Goal: Information Seeking & Learning: Check status

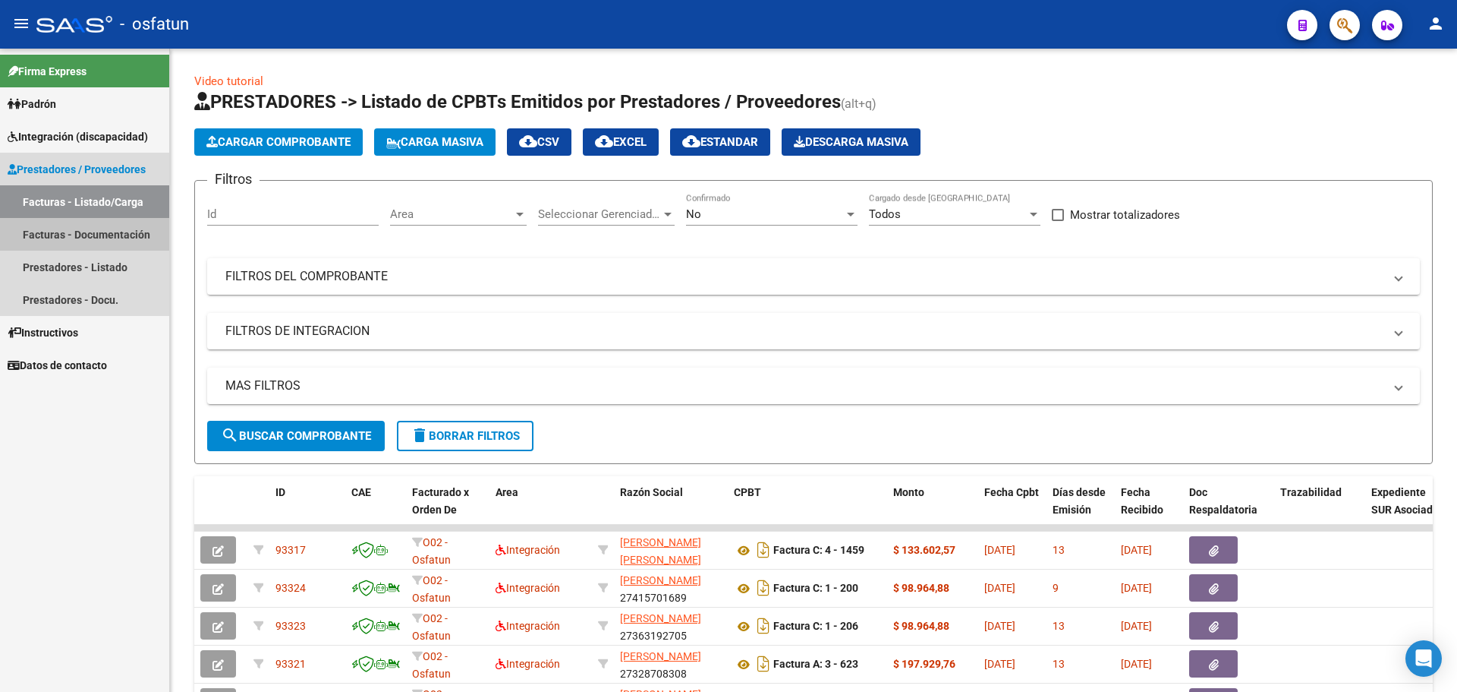
click at [93, 238] on link "Facturas - Documentación" at bounding box center [84, 234] width 169 height 33
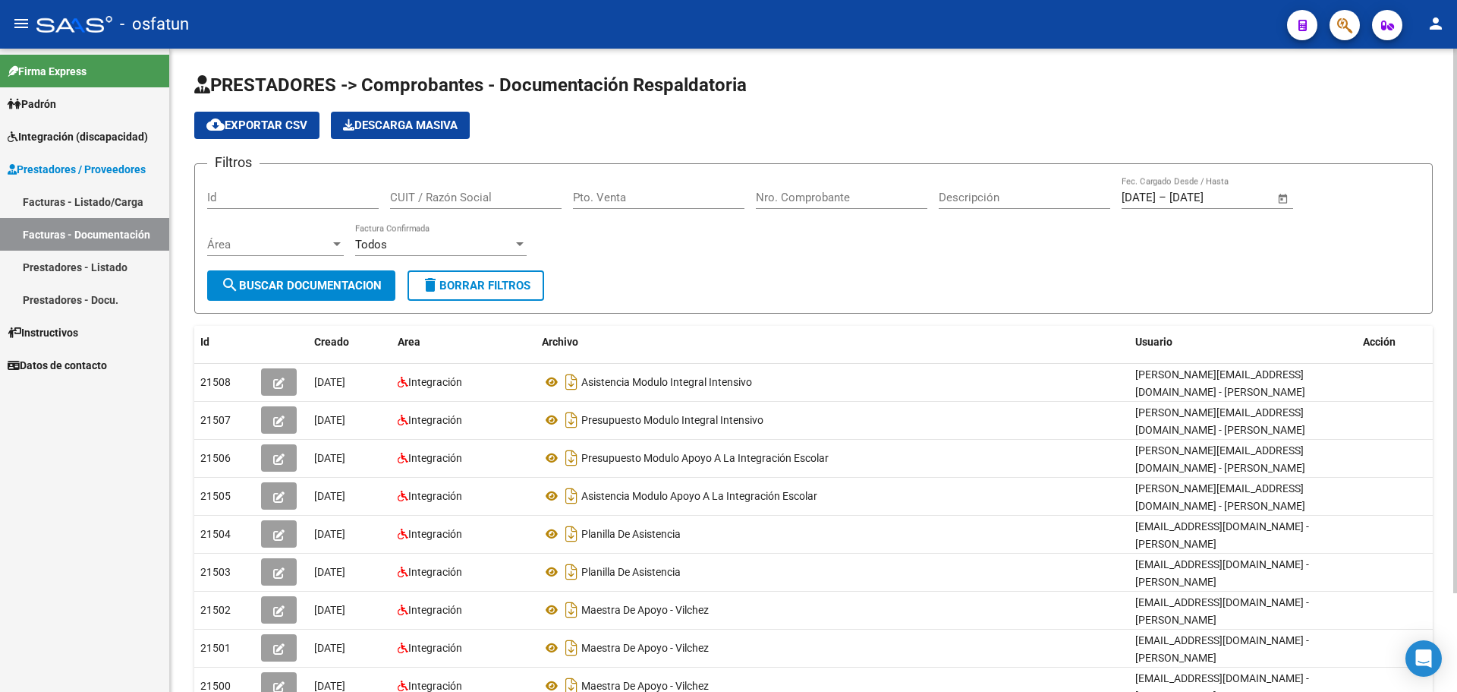
click at [449, 197] on input "CUIT / Razón Social" at bounding box center [476, 198] width 172 height 14
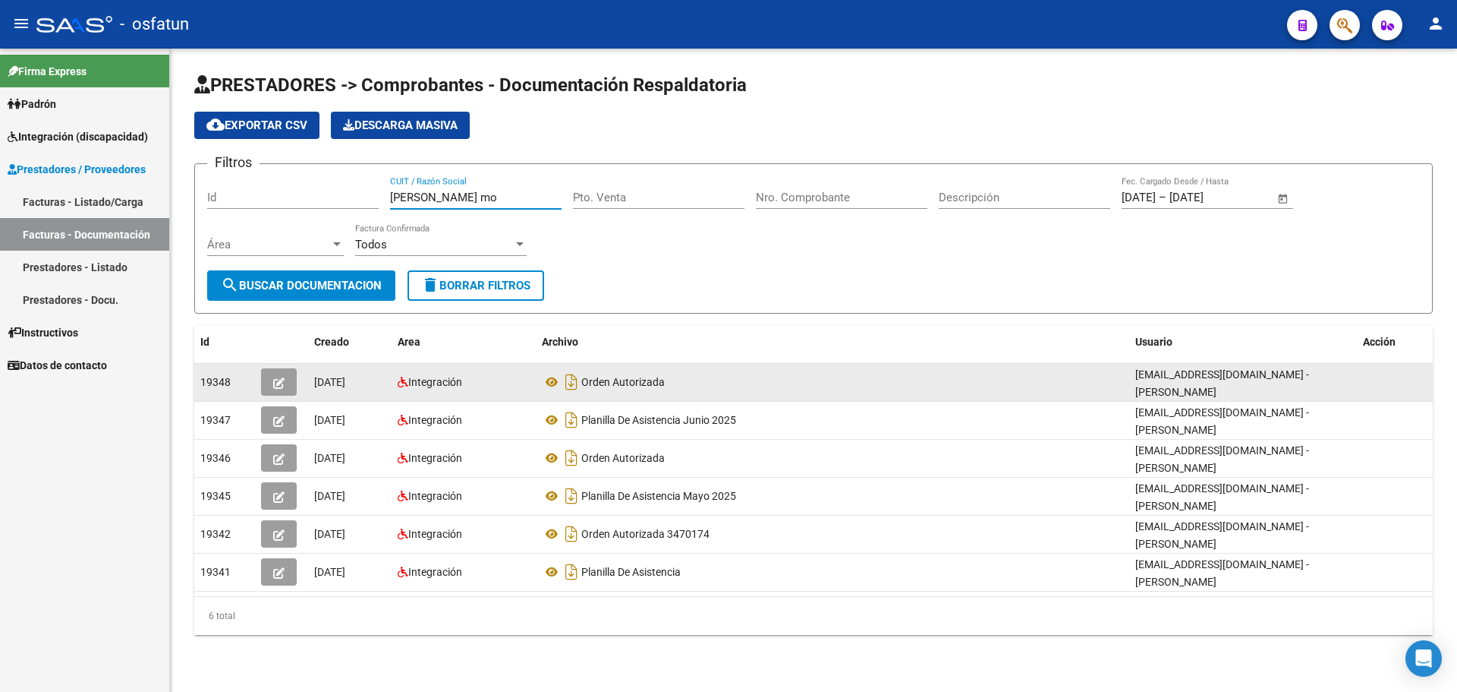
type input "[PERSON_NAME] mo"
click at [273, 380] on button "button" at bounding box center [279, 381] width 36 height 27
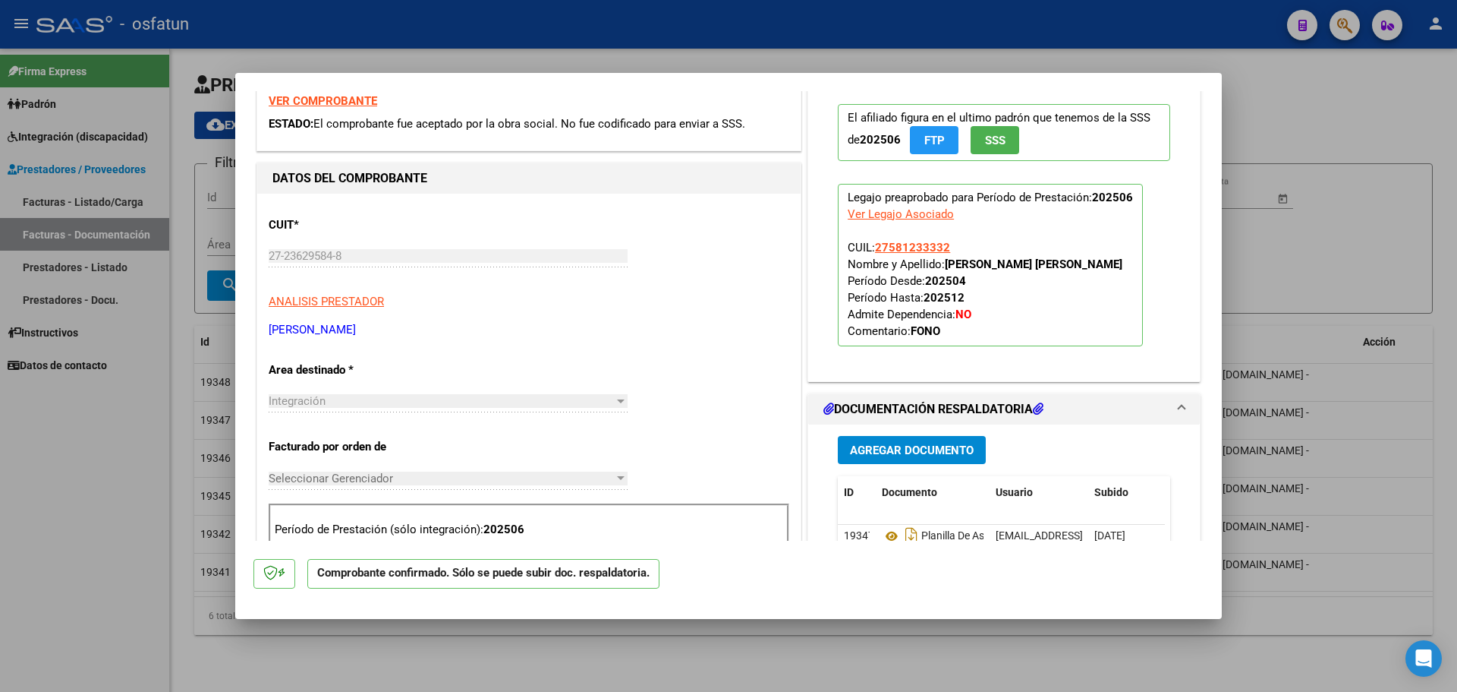
scroll to position [88, 0]
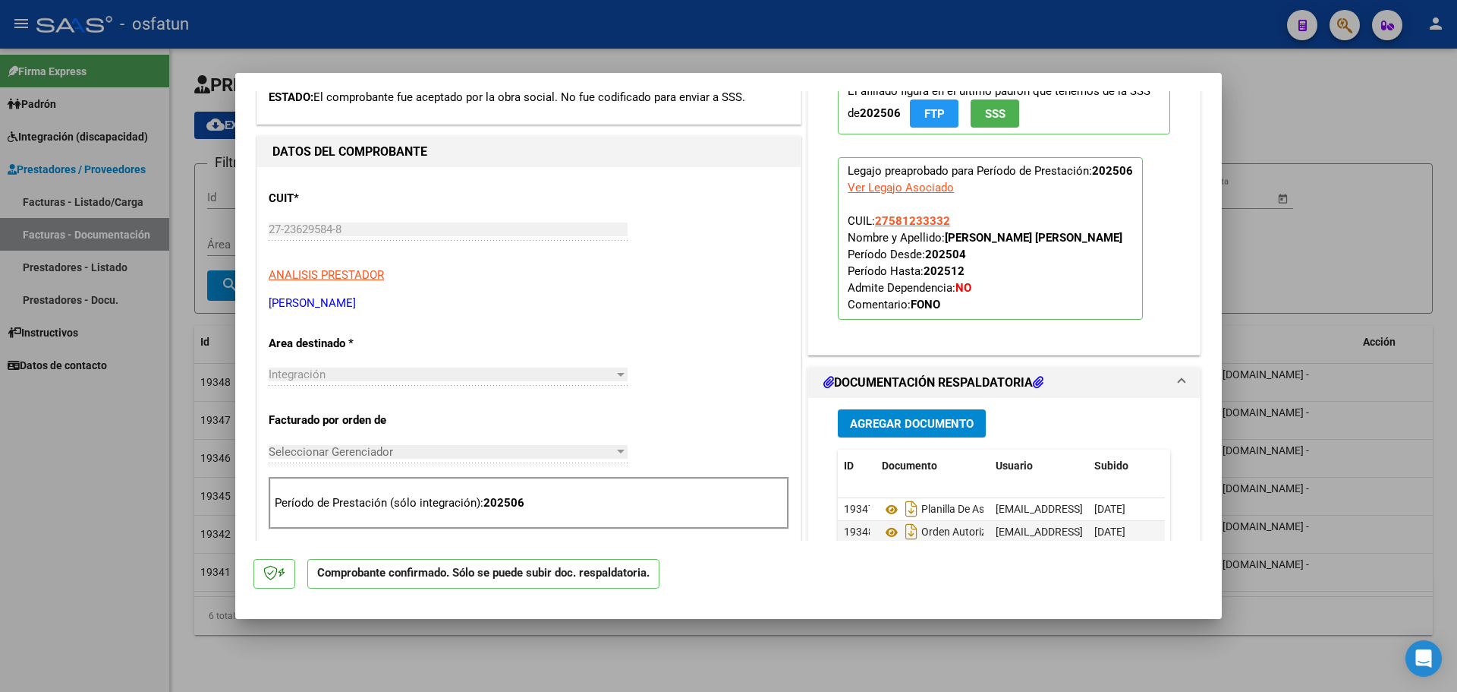
click at [452, 288] on div "CUIT * 27-23629584-8 Ingresar CUIT ANALISIS PRESTADOR [PERSON_NAME] [PERSON_NAM…" at bounding box center [529, 245] width 521 height 134
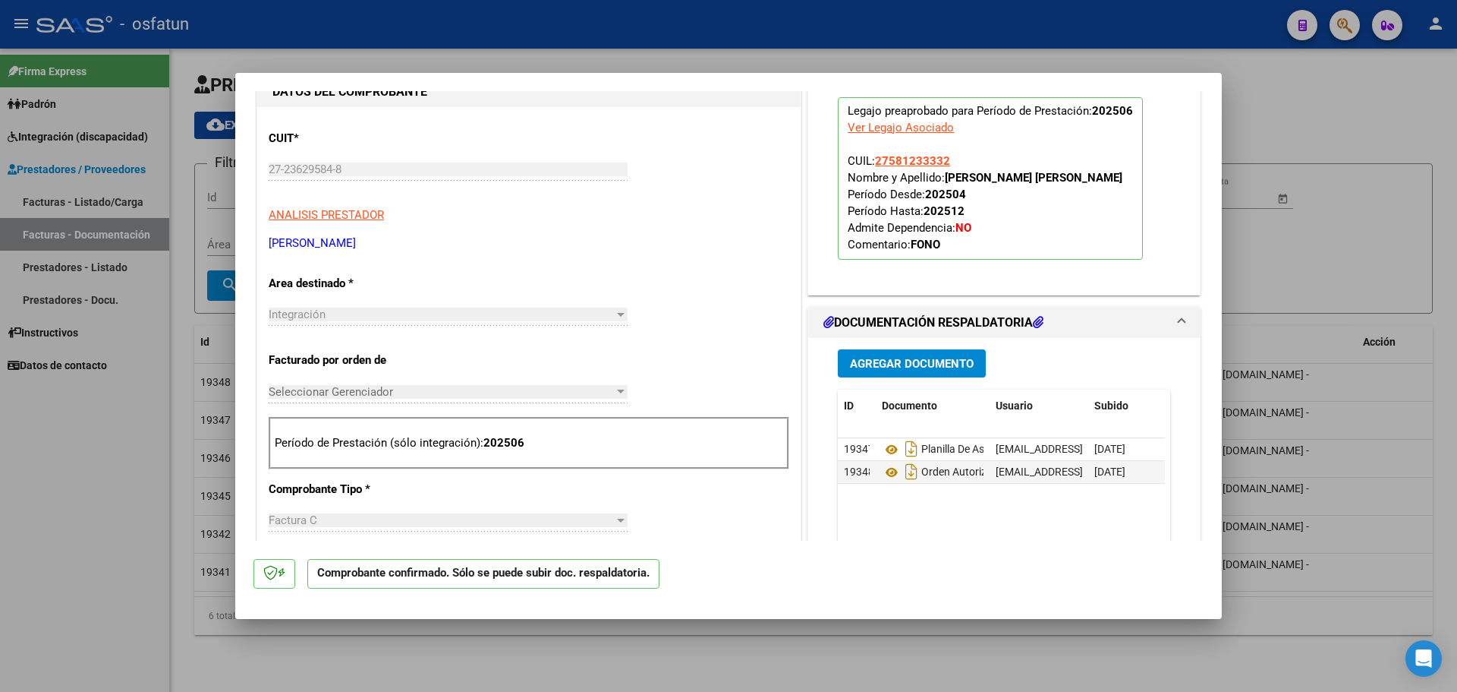
scroll to position [152, 0]
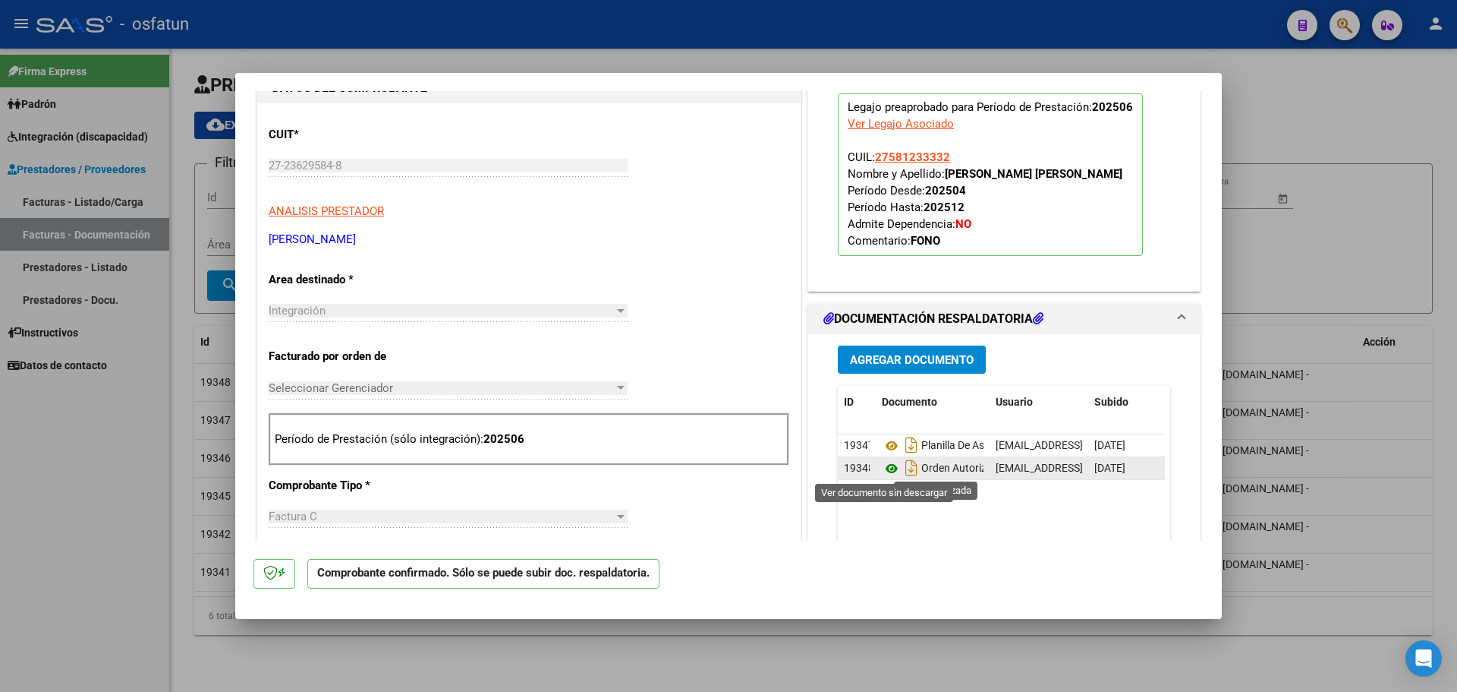
click at [887, 468] on icon at bounding box center [892, 468] width 20 height 18
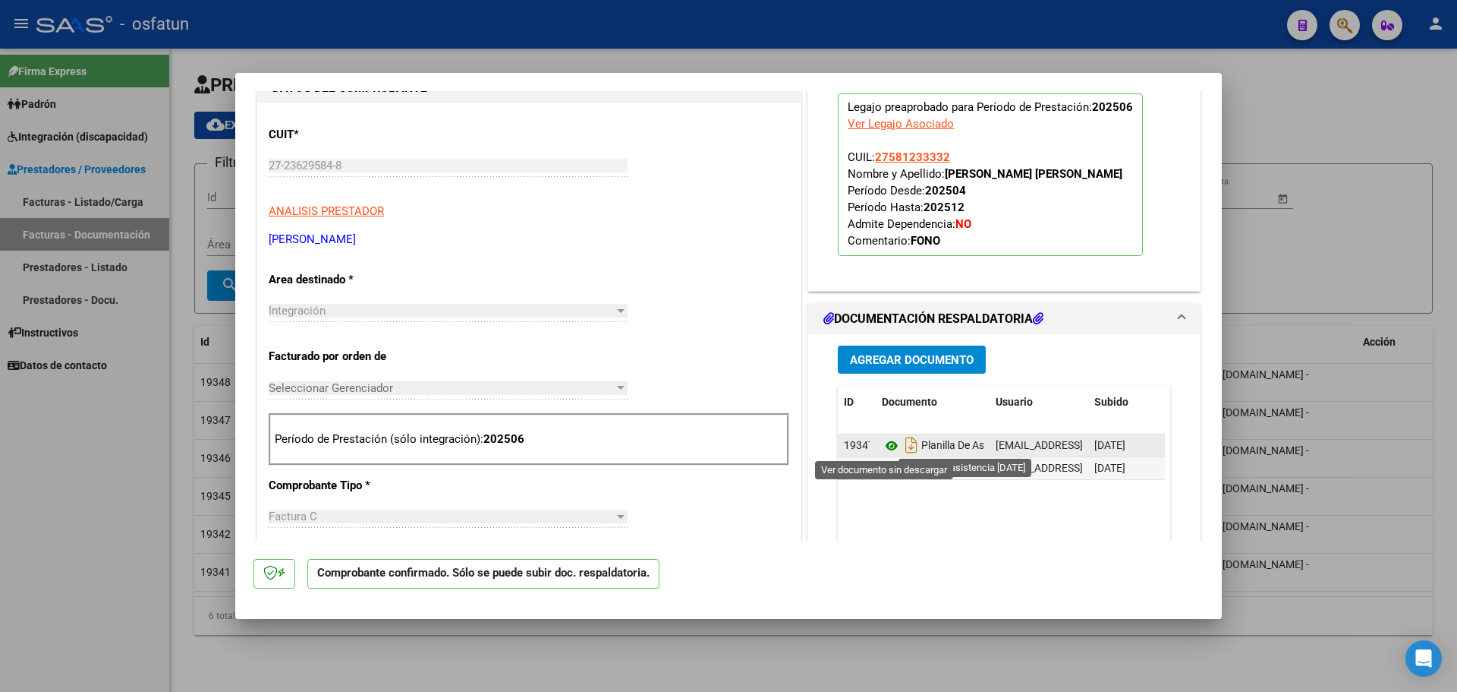
click at [882, 445] on icon at bounding box center [892, 445] width 20 height 18
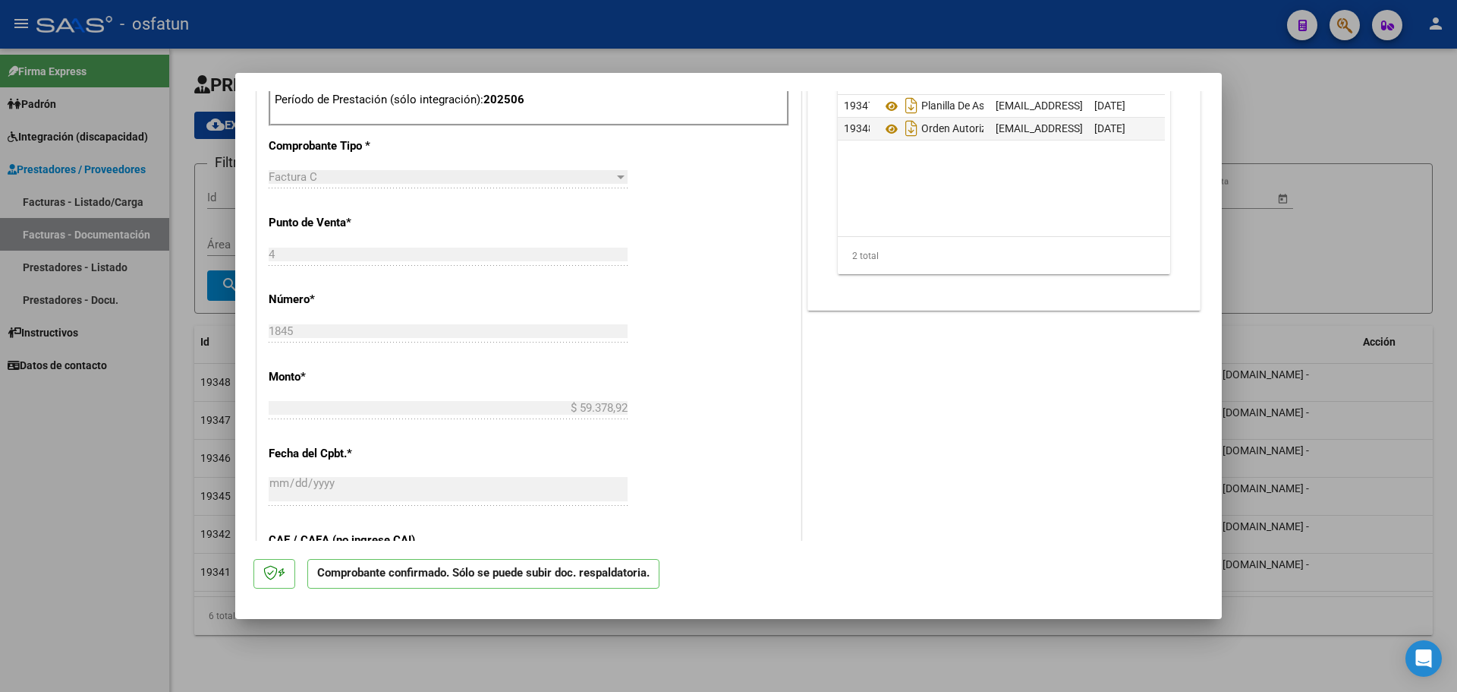
scroll to position [531, 0]
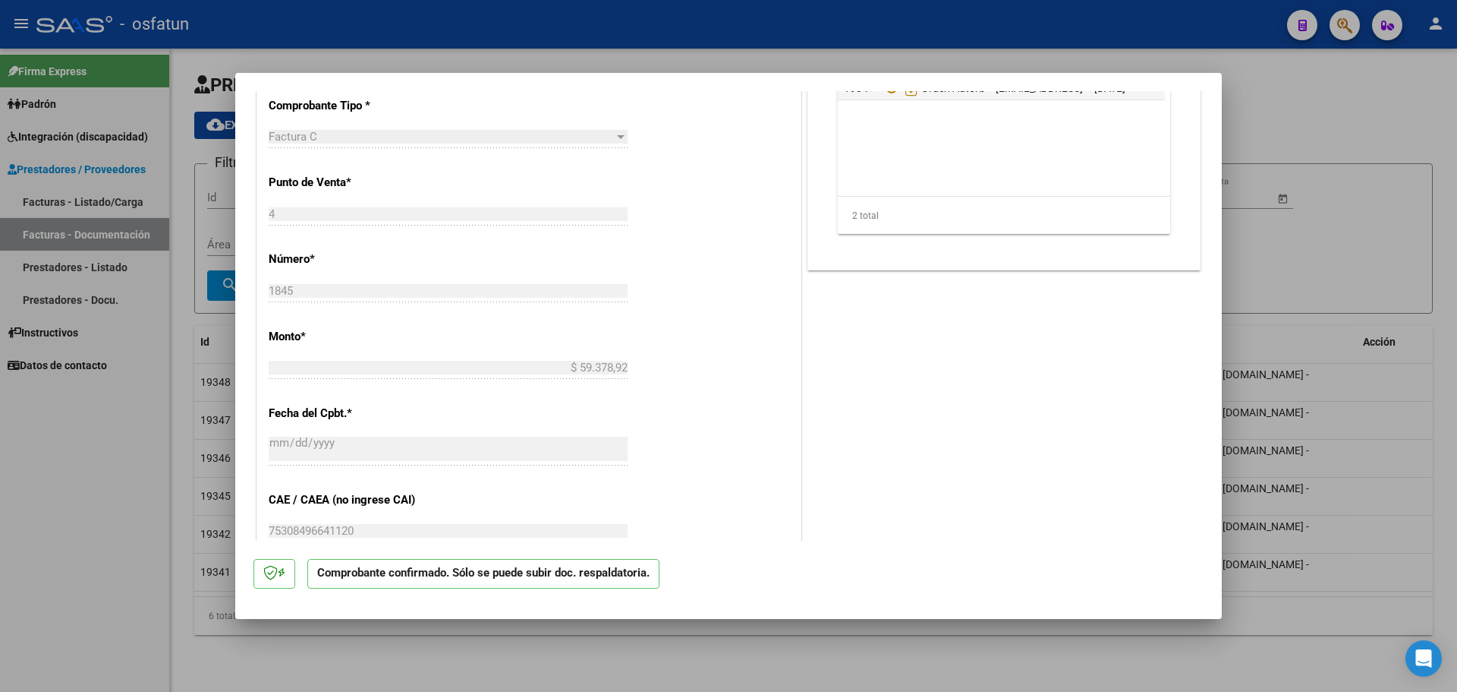
click at [242, 236] on mat-dialog-content "COMPROBANTE VER COMPROBANTE ESTADO: El comprobante fue aceptado por la obra soc…" at bounding box center [728, 315] width 987 height 449
click at [1296, 130] on div at bounding box center [728, 346] width 1457 height 692
type input "$ 0,00"
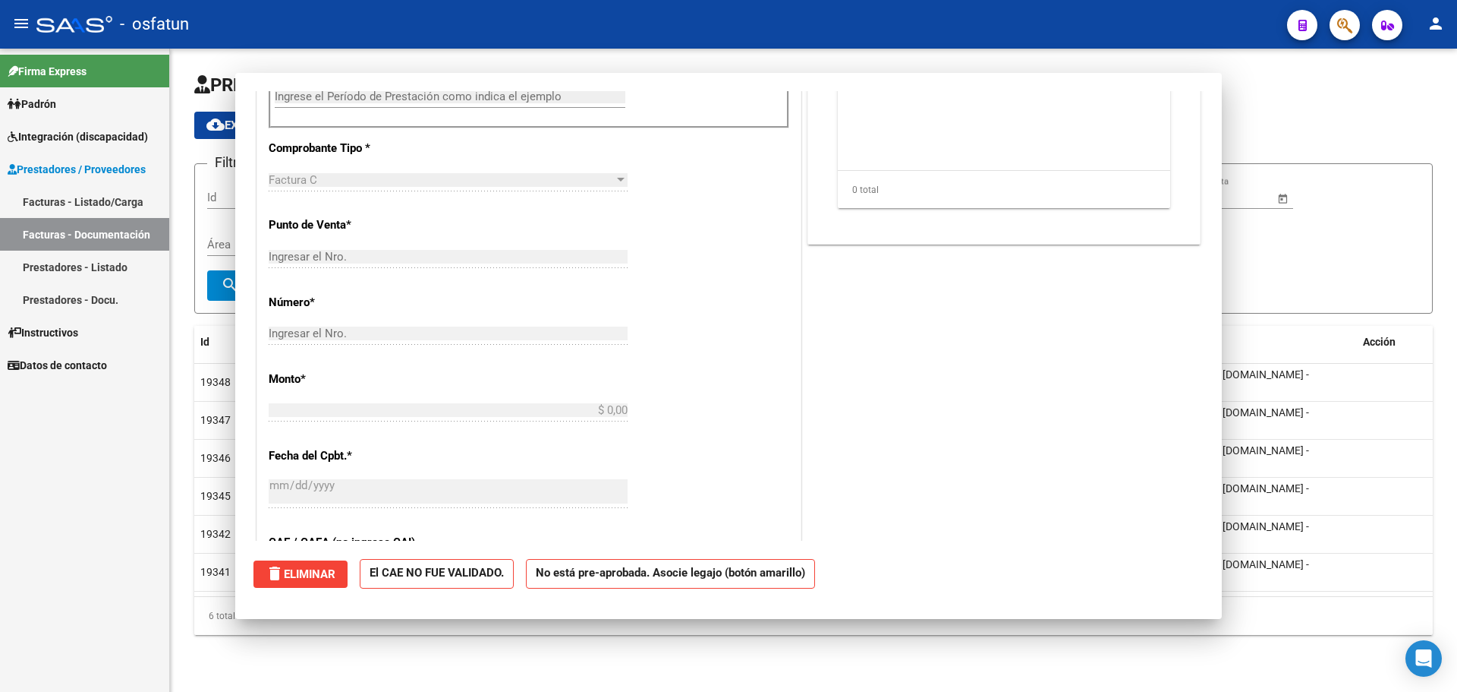
scroll to position [0, 0]
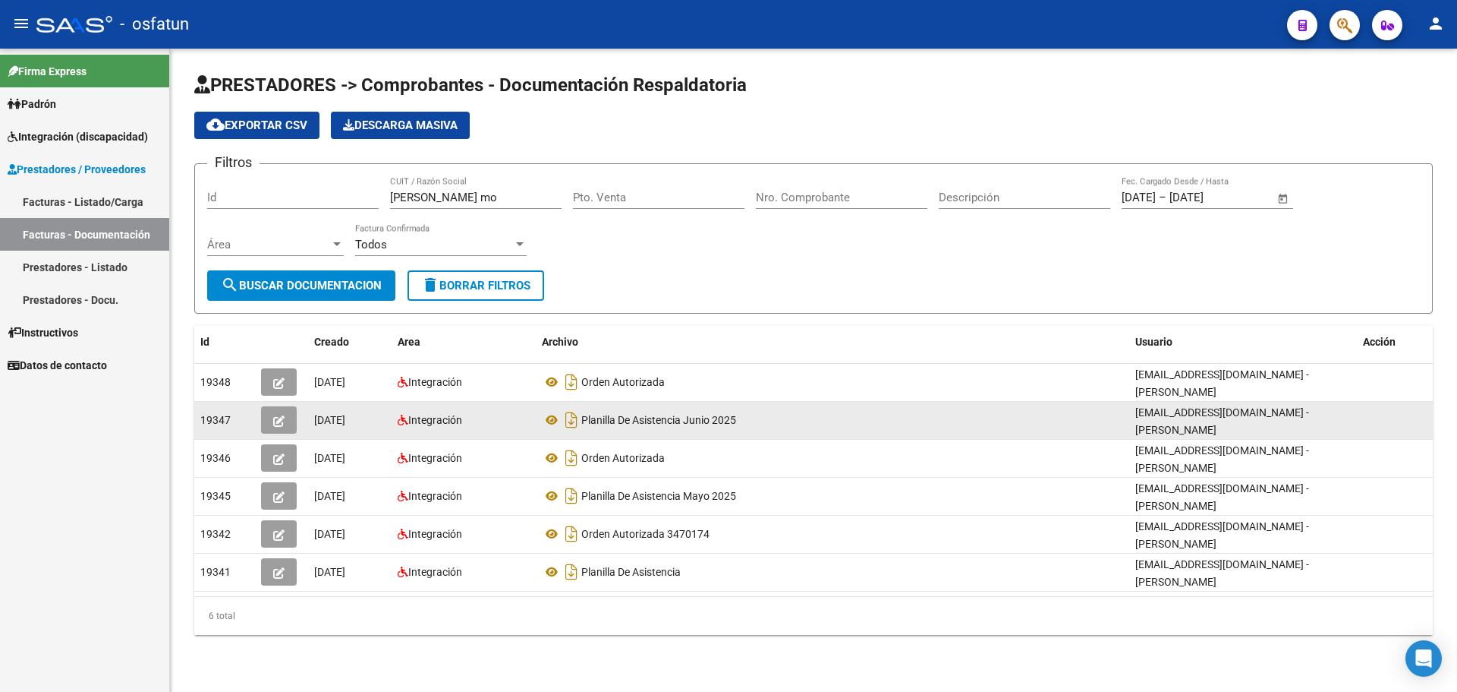
click at [279, 415] on icon "button" at bounding box center [278, 420] width 11 height 11
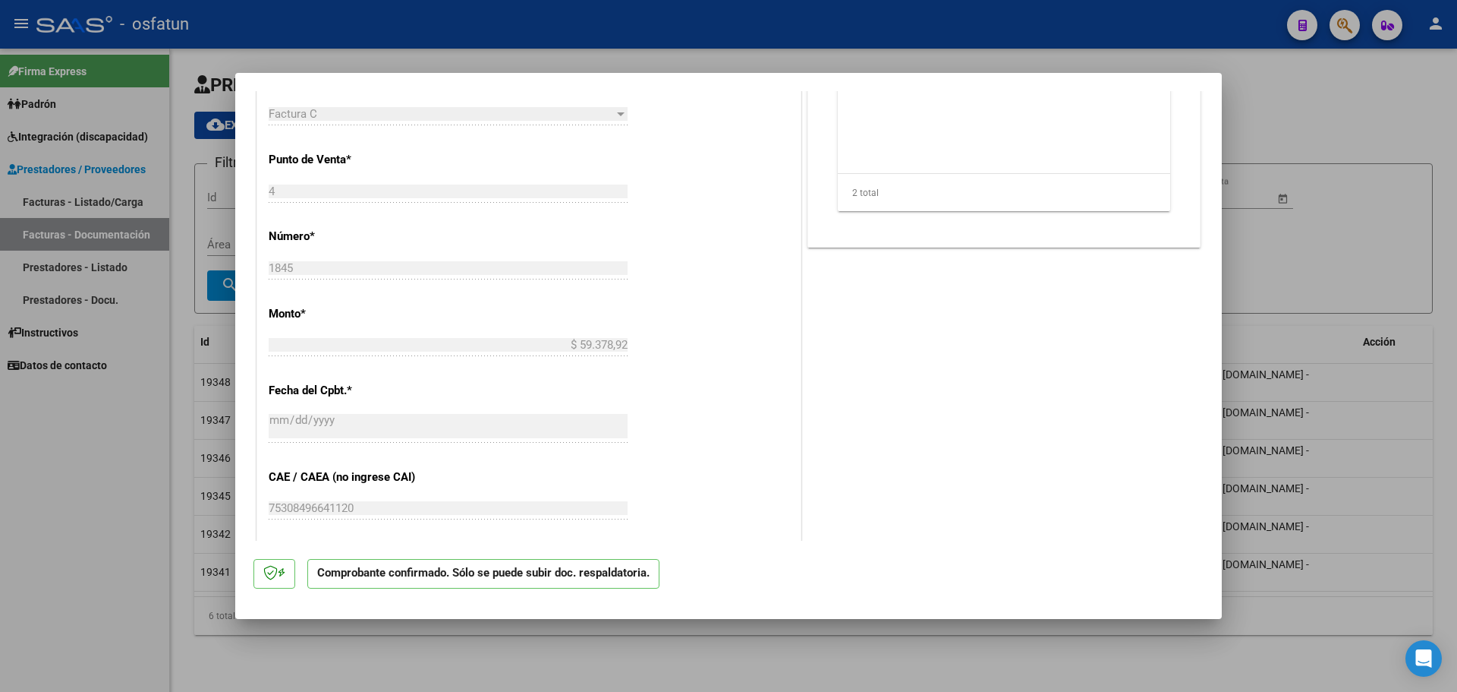
scroll to position [607, 0]
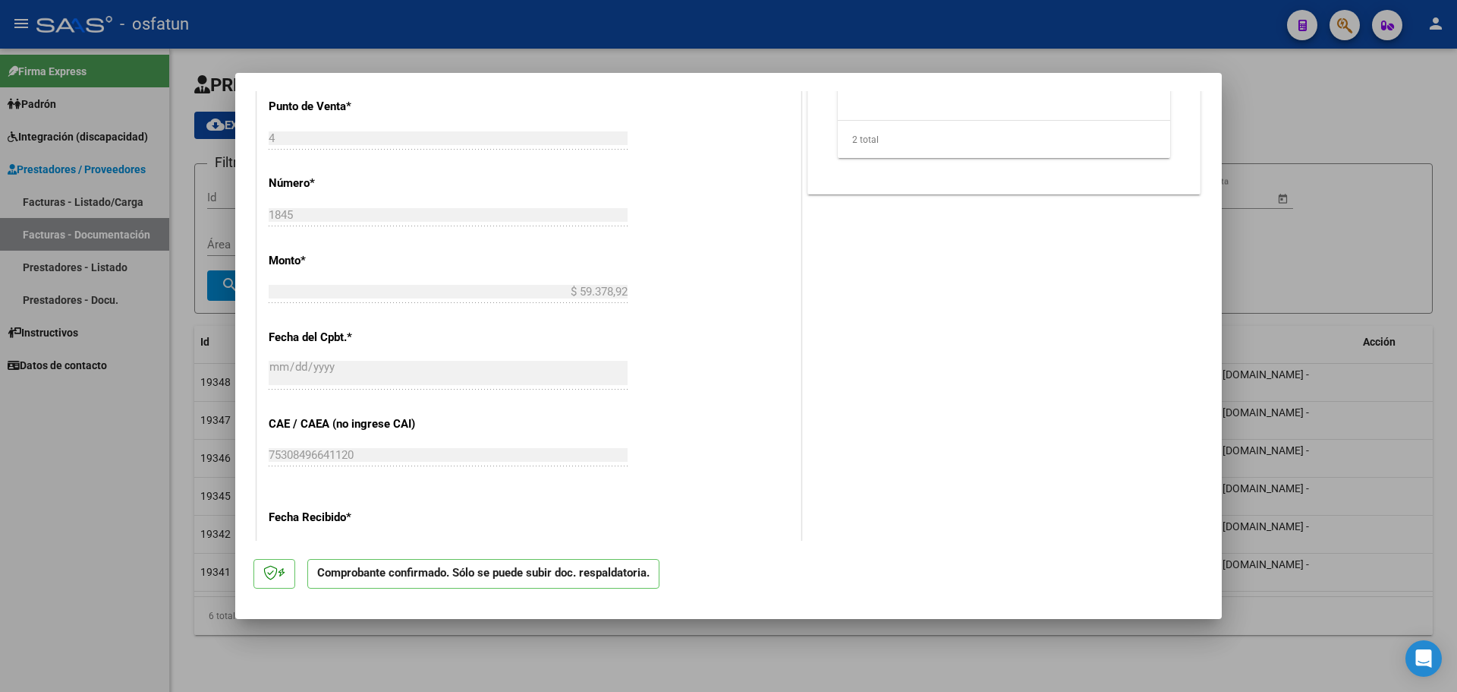
click at [180, 426] on div at bounding box center [728, 346] width 1457 height 692
type input "$ 0,00"
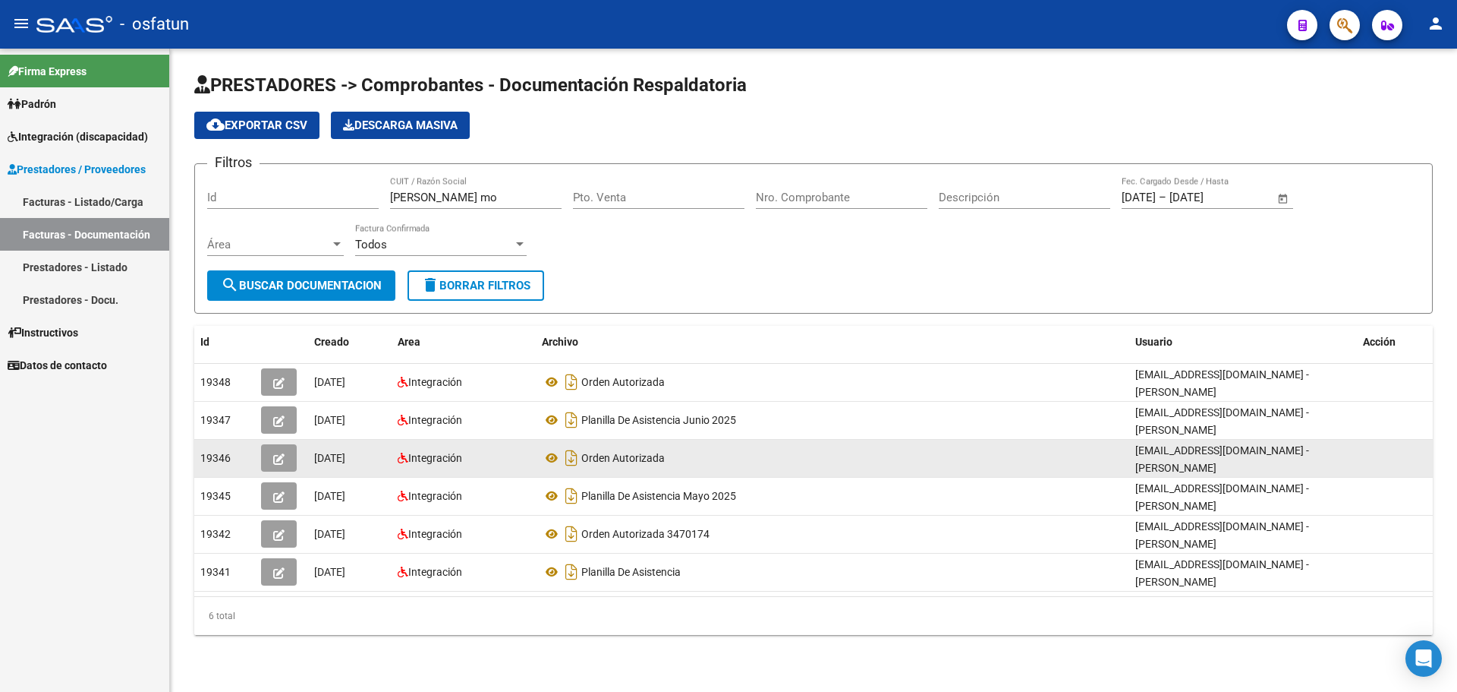
click at [281, 453] on icon "button" at bounding box center [278, 458] width 11 height 11
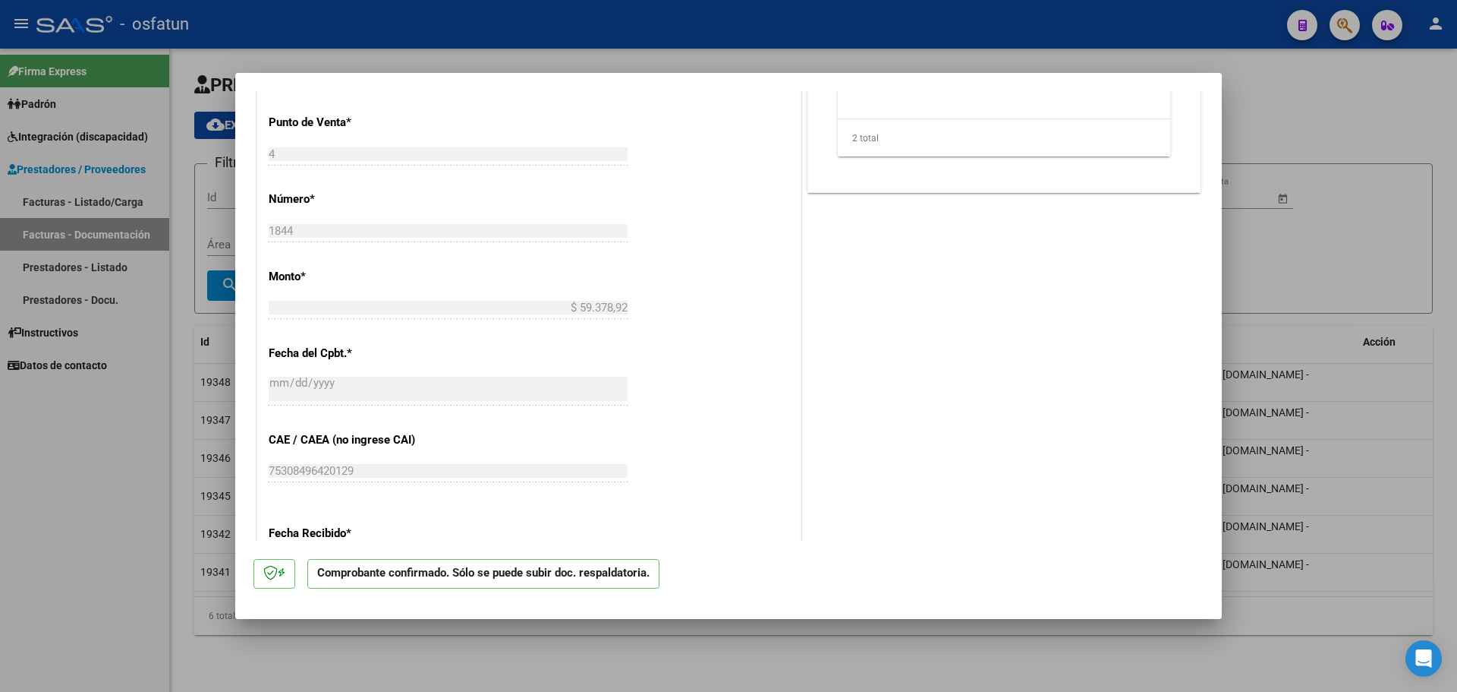
scroll to position [835, 0]
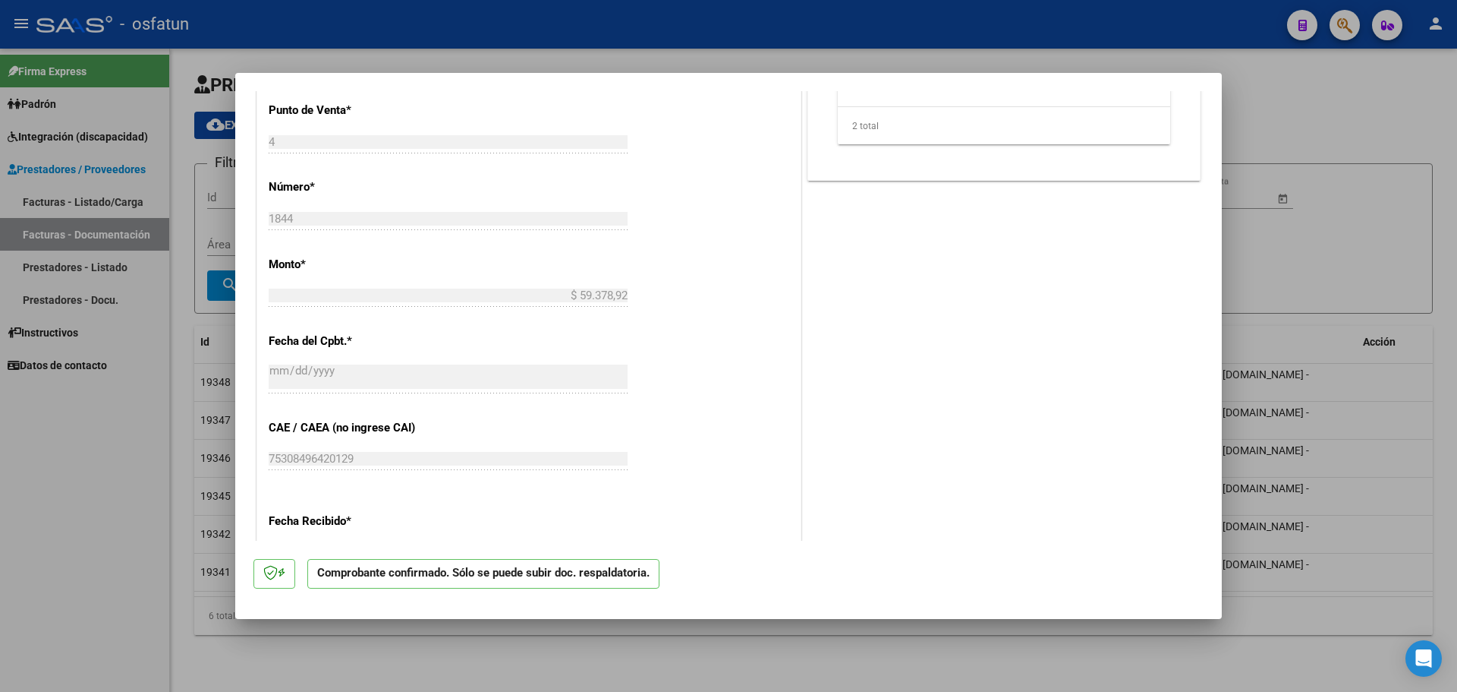
click at [183, 414] on div at bounding box center [728, 346] width 1457 height 692
type input "$ 0,00"
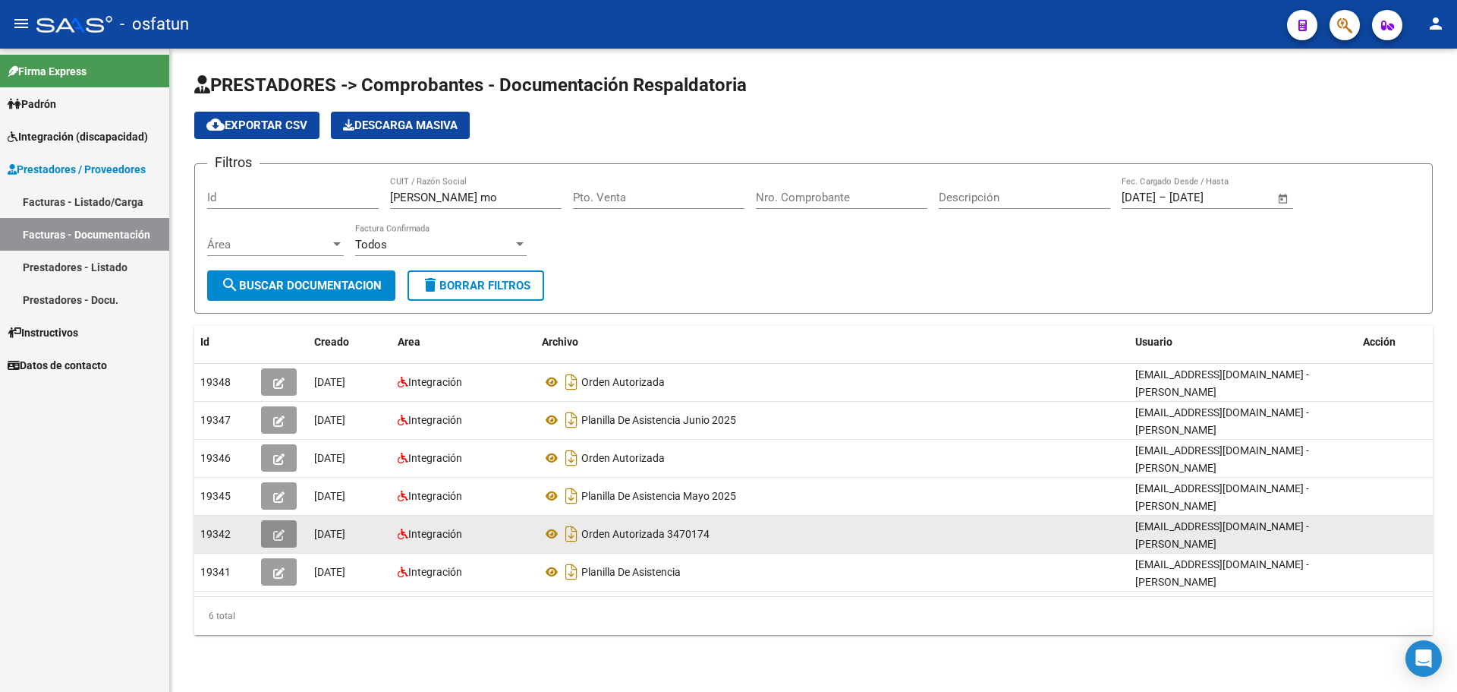
click at [277, 529] on icon "button" at bounding box center [278, 534] width 11 height 11
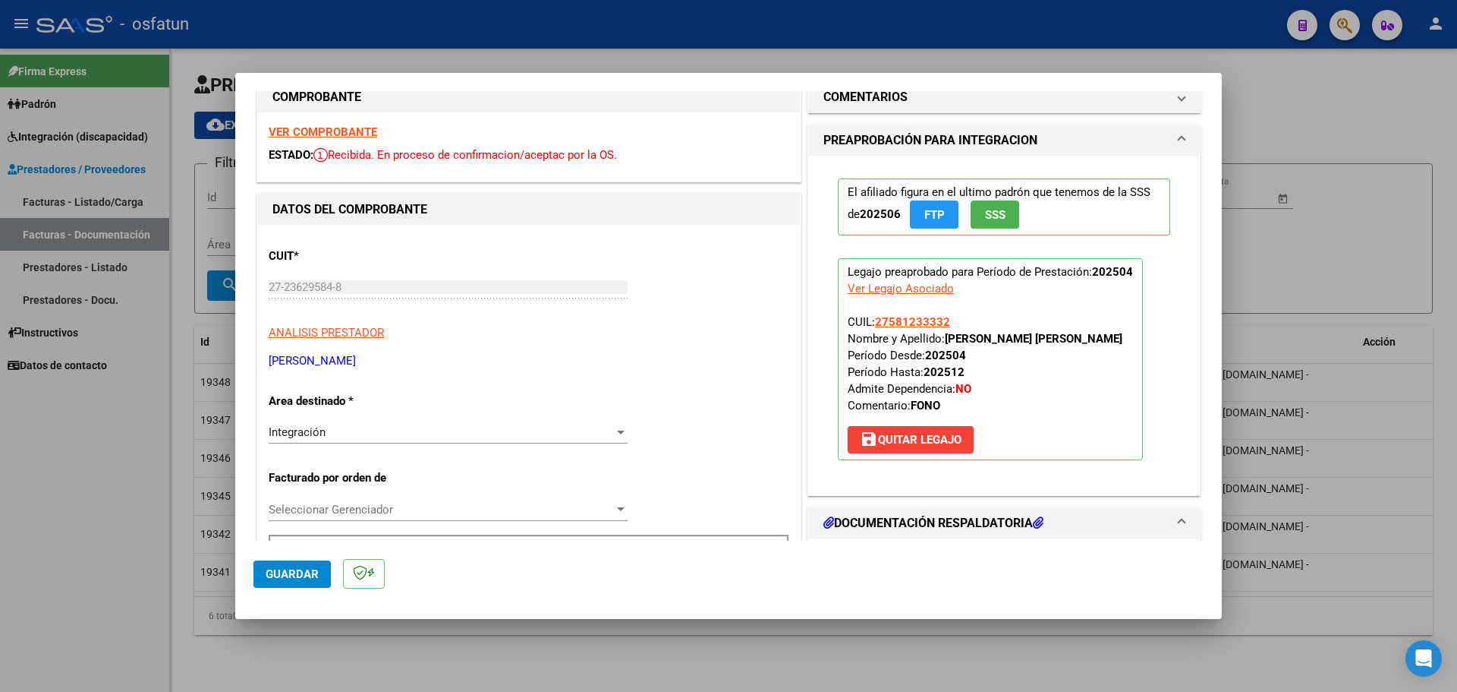
scroll to position [0, 0]
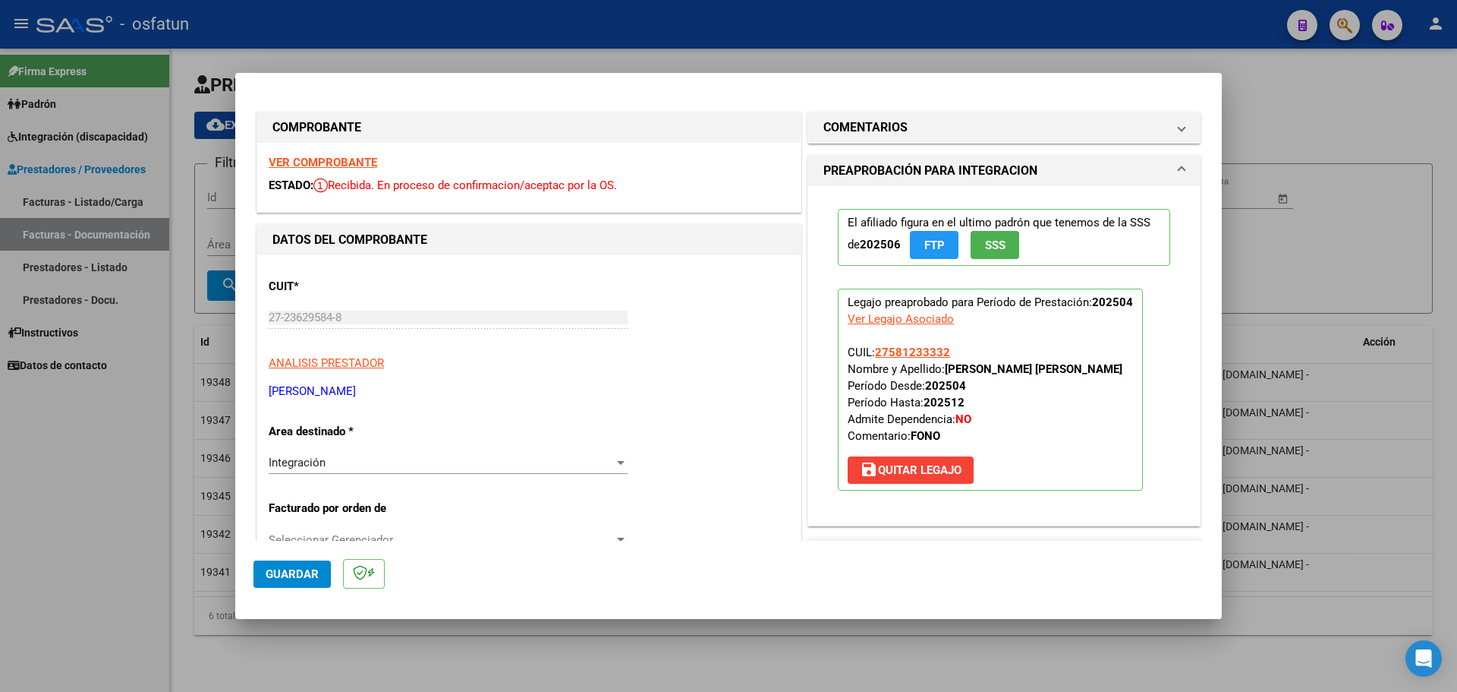
click at [1327, 277] on div at bounding box center [728, 346] width 1457 height 692
type input "$ 0,00"
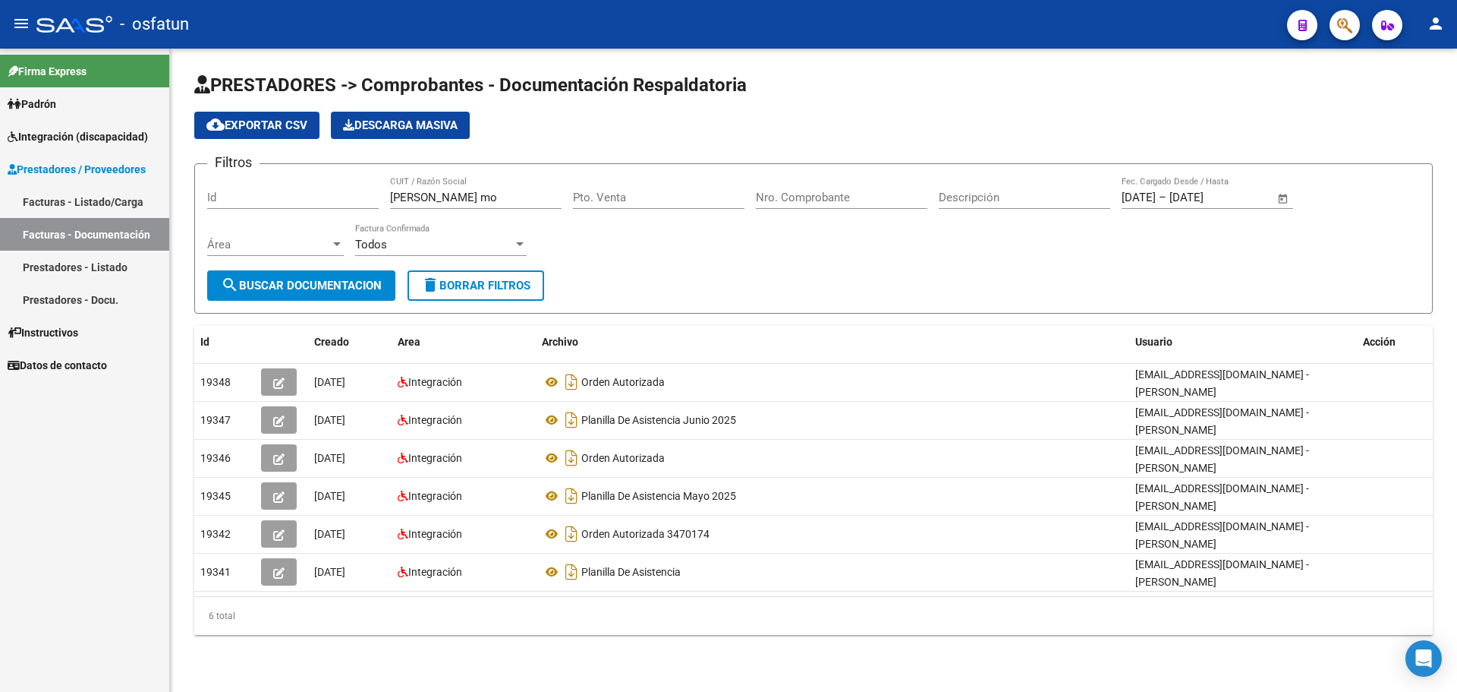
click at [275, 184] on div "Id" at bounding box center [293, 192] width 172 height 33
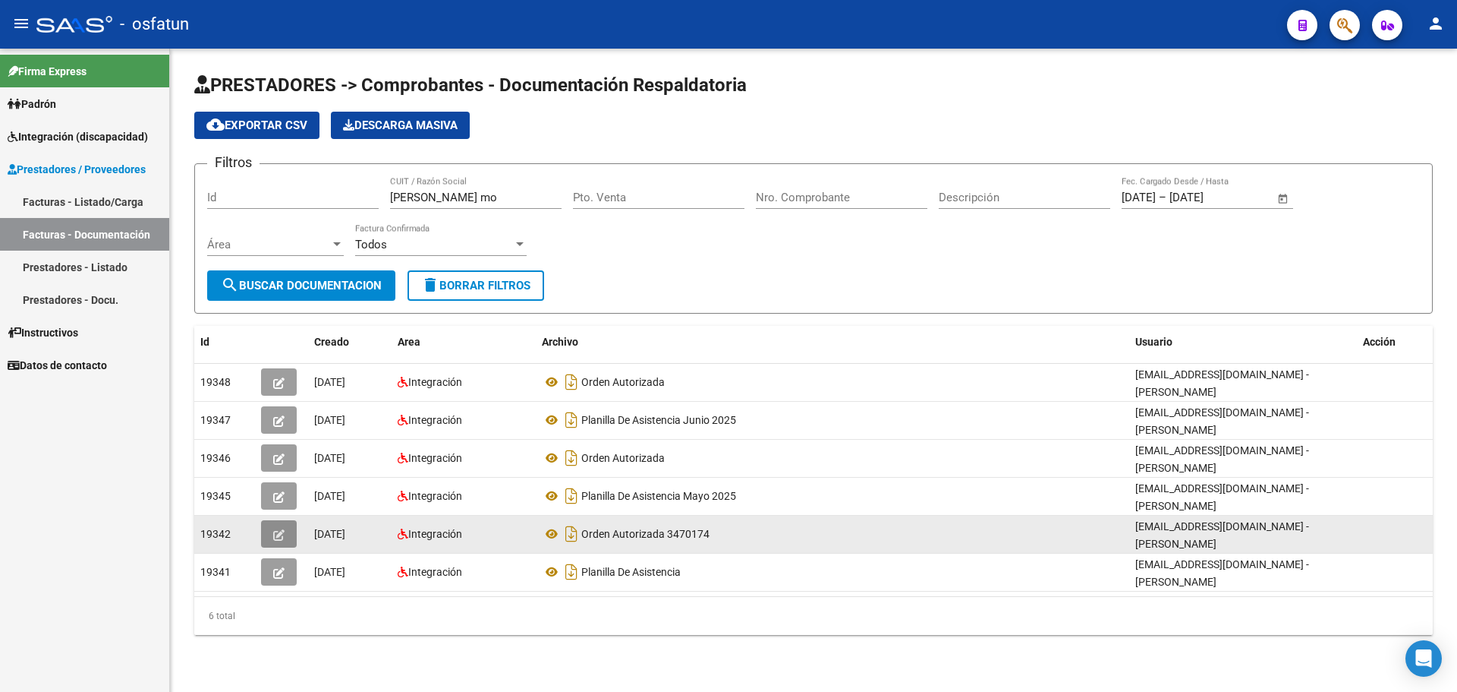
click at [280, 529] on icon "button" at bounding box center [278, 534] width 11 height 11
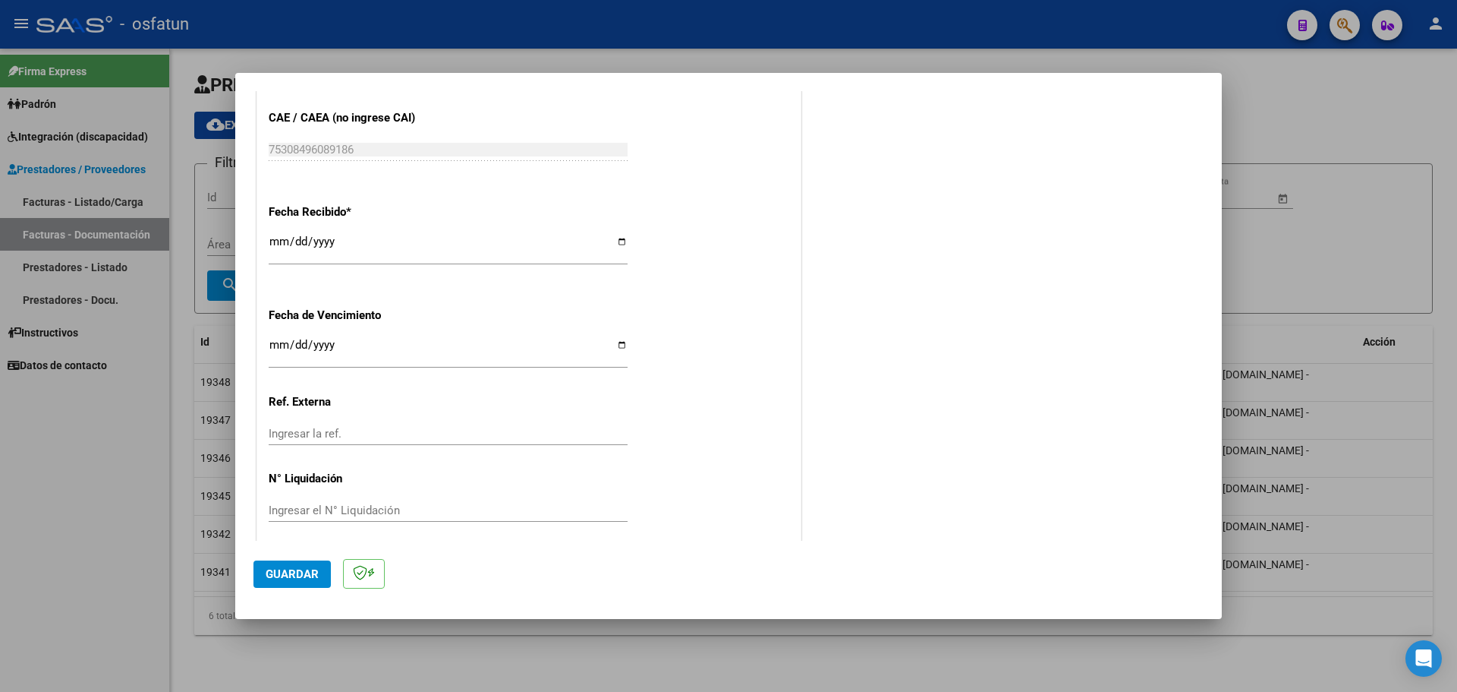
scroll to position [1017, 0]
